Goal: Find specific page/section: Find specific page/section

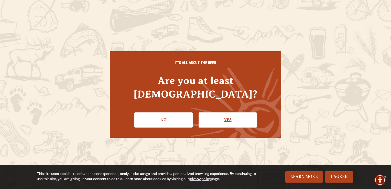
click at [212, 117] on link "Yes" at bounding box center [228, 119] width 58 height 15
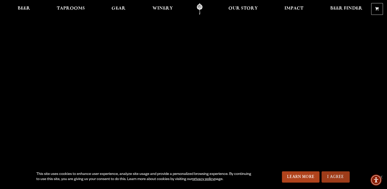
click at [335, 179] on link "I Agree" at bounding box center [336, 176] width 28 height 11
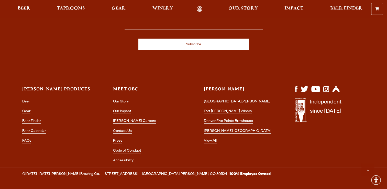
scroll to position [1508, 0]
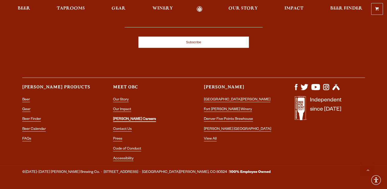
click at [121, 117] on link "[PERSON_NAME] Careers" at bounding box center [134, 119] width 43 height 5
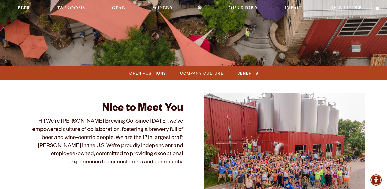
scroll to position [128, 0]
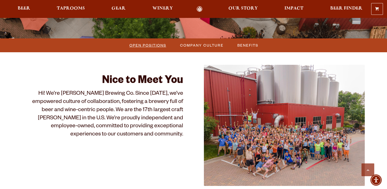
click at [151, 47] on span "Open Positions" at bounding box center [148, 44] width 37 height 7
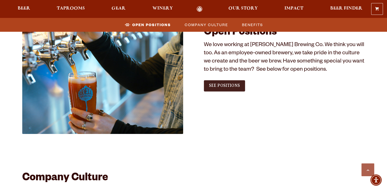
scroll to position [311, 0]
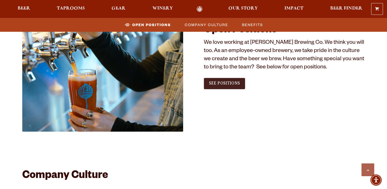
click at [212, 88] on link "See Positions" at bounding box center [224, 83] width 41 height 11
